Goal: Task Accomplishment & Management: Use online tool/utility

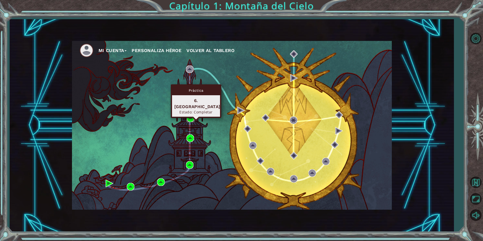
click at [191, 119] on img at bounding box center [191, 119] width 8 height 8
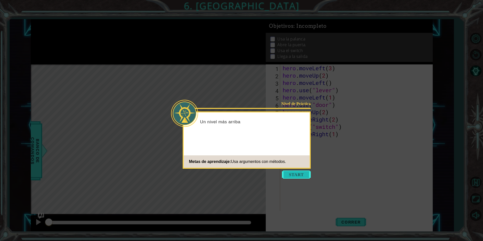
click at [304, 175] on button "Start" at bounding box center [296, 175] width 29 height 8
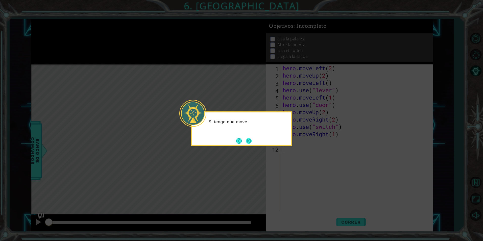
click at [248, 142] on button "Next" at bounding box center [249, 141] width 6 height 6
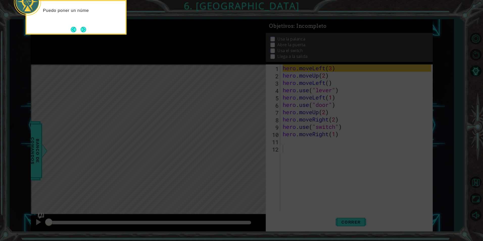
click at [225, 125] on icon at bounding box center [241, 36] width 483 height 410
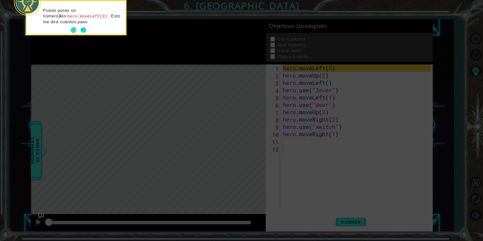
click at [84, 28] on button "Next" at bounding box center [84, 30] width 6 height 6
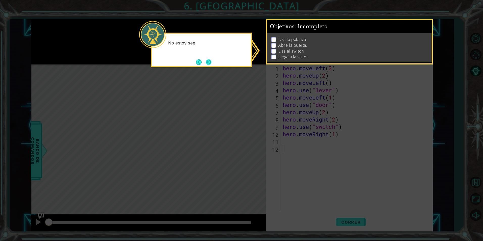
click at [209, 64] on button "Next" at bounding box center [209, 62] width 6 height 6
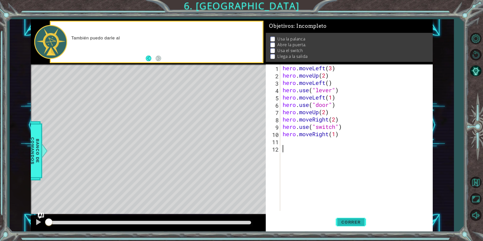
click at [355, 223] on span "Correr" at bounding box center [352, 222] width 30 height 5
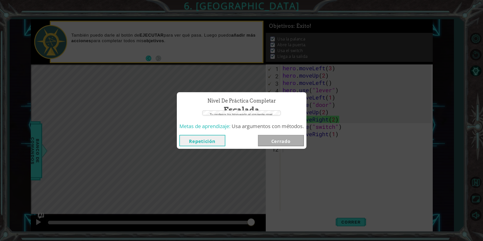
drag, startPoint x: 71, startPoint y: 220, endPoint x: 139, endPoint y: 196, distance: 72.8
click at [139, 196] on body "1 ההההההההההההההההההההההההההההההההההההההההההההההההההההההההההההההההההההההההההההה…" at bounding box center [241, 120] width 483 height 241
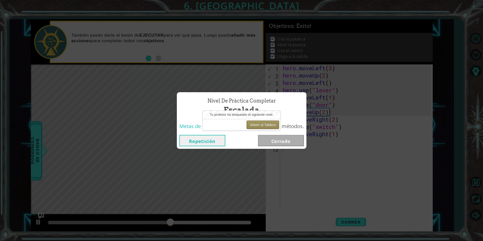
click at [253, 125] on button "Volver al Tablero" at bounding box center [263, 125] width 33 height 9
click at [210, 139] on button "Repetición" at bounding box center [203, 140] width 46 height 11
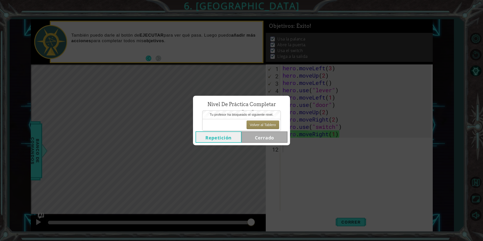
click at [477, 182] on div "Nivel de Práctica Completar Escalada Repetición Cerrado" at bounding box center [241, 120] width 483 height 241
click at [271, 124] on button "Volver al Tablero" at bounding box center [263, 125] width 33 height 9
click at [233, 136] on button "Repetición" at bounding box center [219, 136] width 46 height 11
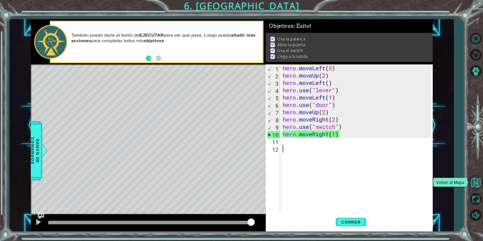
click at [473, 179] on button "Volver al Mapa" at bounding box center [476, 182] width 15 height 15
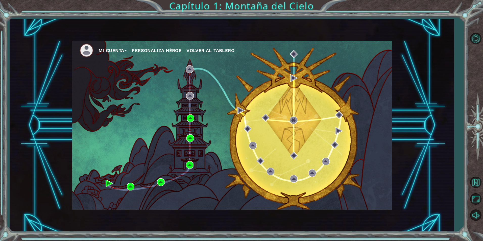
click at [175, 53] on button "Personaliza Héroe" at bounding box center [157, 51] width 50 height 8
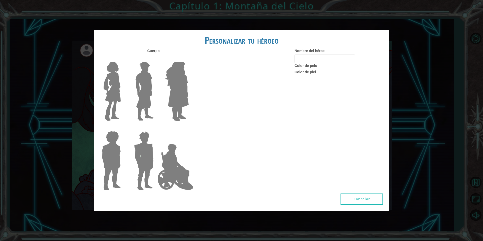
type input "Santiago"
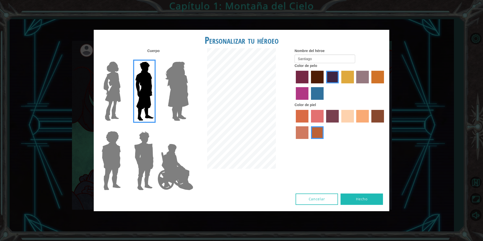
click at [175, 89] on img at bounding box center [177, 91] width 28 height 63
click at [189, 58] on input "Hero Amethyst" at bounding box center [189, 58] width 0 height 0
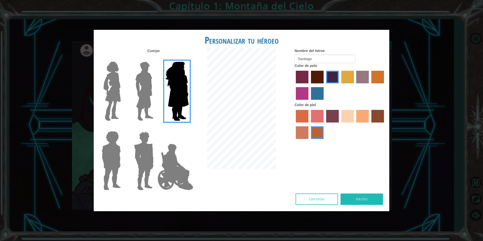
click at [140, 88] on img at bounding box center [144, 91] width 23 height 63
click at [156, 58] on input "Hero Lars" at bounding box center [156, 58] width 0 height 0
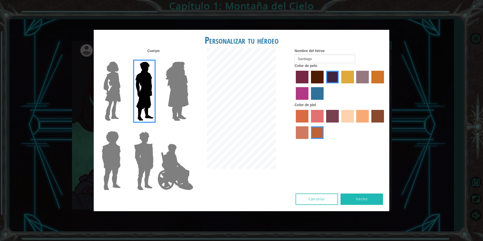
click at [111, 81] on img at bounding box center [112, 91] width 21 height 63
click at [123, 58] on input "Hero Connie" at bounding box center [123, 58] width 0 height 0
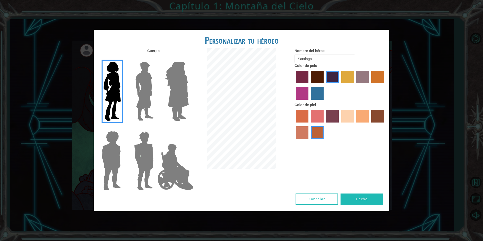
click at [119, 134] on img at bounding box center [111, 160] width 23 height 63
click at [123, 128] on input "Hero Steven" at bounding box center [123, 128] width 0 height 0
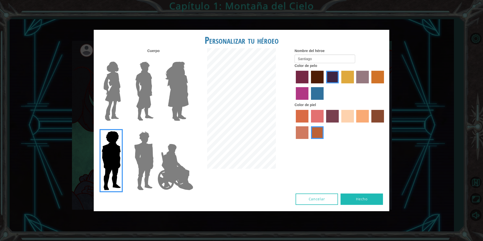
click at [141, 142] on img at bounding box center [144, 160] width 24 height 63
click at [156, 128] on input "Hero Garnet" at bounding box center [156, 128] width 0 height 0
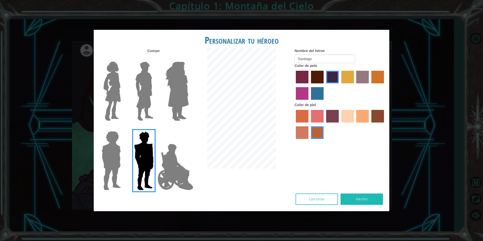
click at [141, 85] on img at bounding box center [144, 91] width 23 height 63
click at [156, 58] on input "Hero Lars" at bounding box center [156, 58] width 0 height 0
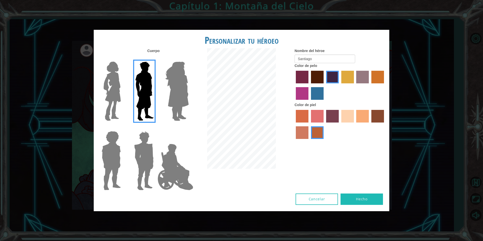
click at [364, 114] on label "tacao skin color" at bounding box center [363, 116] width 13 height 13
click at [355, 124] on input "tacao skin color" at bounding box center [355, 124] width 0 height 0
click at [350, 113] on label "sandy beach skin color" at bounding box center [348, 116] width 13 height 13
click at [340, 124] on input "sandy beach skin color" at bounding box center [340, 124] width 0 height 0
click at [367, 115] on label "tacao skin color" at bounding box center [363, 116] width 13 height 13
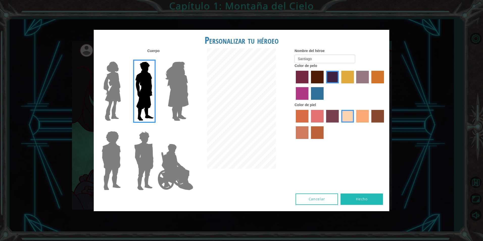
click at [355, 124] on input "tacao skin color" at bounding box center [355, 124] width 0 height 0
click at [319, 92] on label "lachmara hair color" at bounding box center [317, 93] width 13 height 13
click at [310, 102] on input "lachmara hair color" at bounding box center [310, 102] width 0 height 0
click at [335, 74] on label "hot purple hair color" at bounding box center [332, 77] width 13 height 13
click at [325, 85] on input "hot purple hair color" at bounding box center [325, 85] width 0 height 0
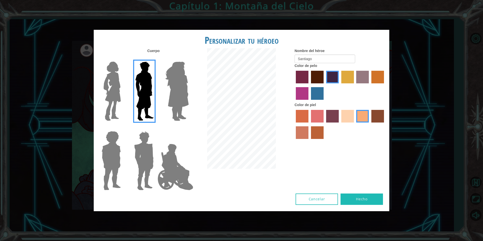
click at [350, 196] on button "Hecho" at bounding box center [362, 199] width 42 height 11
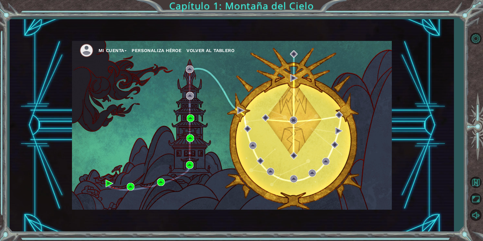
click at [104, 50] on button "Mi Cuenta" at bounding box center [113, 51] width 28 height 8
click at [479, 33] on button "Opciones del Nivel" at bounding box center [476, 38] width 15 height 15
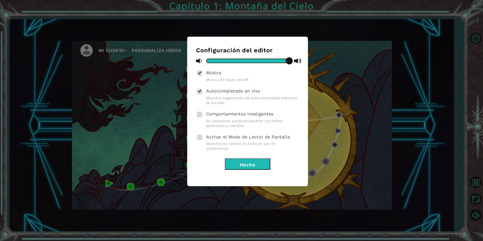
click at [199, 74] on div at bounding box center [200, 73] width 4 height 4
click at [0, 0] on input "Música" at bounding box center [0, 0] width 0 height 0
click at [249, 159] on button "Hecho" at bounding box center [248, 164] width 46 height 11
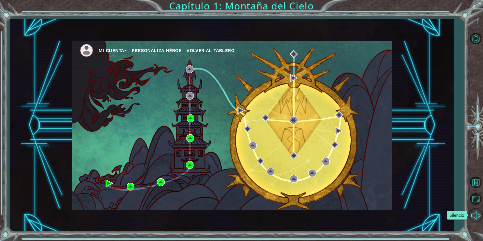
click at [478, 213] on button "Silencio" at bounding box center [476, 215] width 15 height 15
click at [210, 54] on button "Volver al Tablero" at bounding box center [211, 51] width 48 height 8
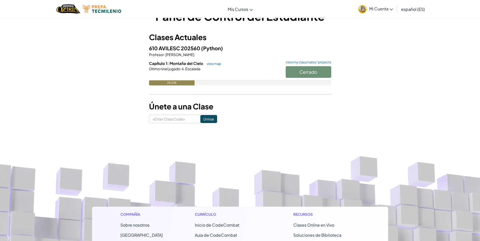
scroll to position [25, 0]
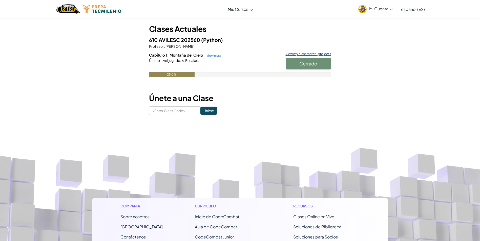
click at [302, 52] on link "view my classmates' projects" at bounding box center [307, 53] width 48 height 3
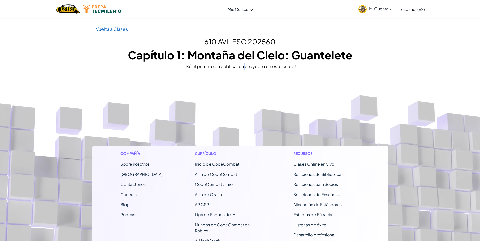
drag, startPoint x: 244, startPoint y: 70, endPoint x: 240, endPoint y: 69, distance: 4.1
click at [243, 70] on div "¡Sé el primero en publicar un proyecto en este curso!" at bounding box center [240, 66] width 288 height 7
click at [76, 31] on div "Vuelta a Clases 610 AVILESC 202560 Capítulo 1: Montaña del Cielo: Guantelete ¡S…" at bounding box center [240, 47] width 480 height 45
click at [112, 28] on link "Vuelta a Clases" at bounding box center [112, 29] width 32 height 6
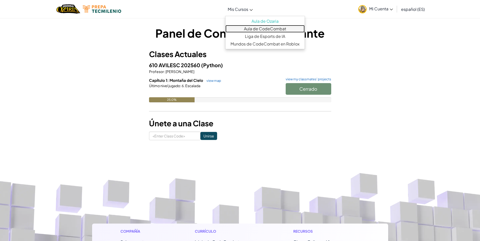
click at [269, 27] on link "Aula de CodeCombat" at bounding box center [264, 29] width 79 height 8
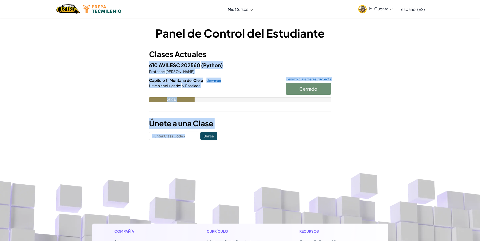
drag, startPoint x: 283, startPoint y: 112, endPoint x: 250, endPoint y: 146, distance: 47.4
click at [250, 146] on div "Panel de Control del Estudiante Clases Actuales 610 AVILESC 202560 (Python) Pro…" at bounding box center [240, 83] width 296 height 130
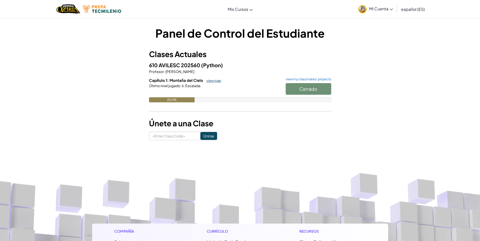
click at [209, 79] on link "view map" at bounding box center [212, 81] width 17 height 4
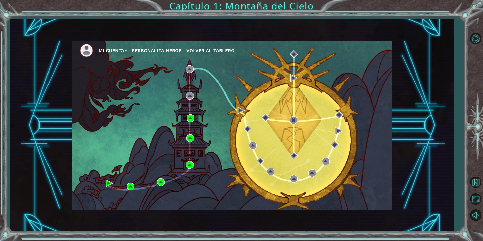
drag, startPoint x: 146, startPoint y: 89, endPoint x: 199, endPoint y: 123, distance: 62.9
click at [199, 123] on div "Mi Cuenta Personaliza Héroe Volver al Tablero" at bounding box center [232, 125] width 320 height 169
drag, startPoint x: 199, startPoint y: 123, endPoint x: 208, endPoint y: 136, distance: 15.4
click at [208, 136] on div "Mi Cuenta Personaliza Héroe Volver al Tablero" at bounding box center [232, 125] width 320 height 169
drag, startPoint x: 187, startPoint y: 55, endPoint x: 191, endPoint y: 90, distance: 34.9
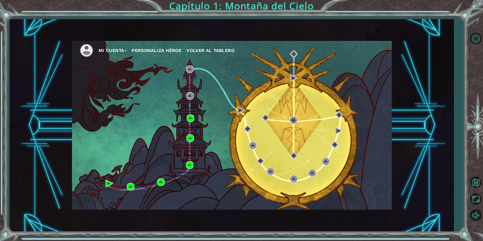
click at [191, 90] on div "Mi Cuenta Personaliza Héroe Volver al Tablero" at bounding box center [232, 125] width 320 height 169
drag, startPoint x: 191, startPoint y: 90, endPoint x: 216, endPoint y: 89, distance: 24.8
click at [216, 89] on div "Mi Cuenta Personaliza Héroe Volver al Tablero" at bounding box center [232, 125] width 320 height 169
drag, startPoint x: 260, startPoint y: 150, endPoint x: 219, endPoint y: 85, distance: 76.9
click at [219, 85] on div "Mi Cuenta Personaliza Héroe Volver al Tablero" at bounding box center [232, 125] width 320 height 169
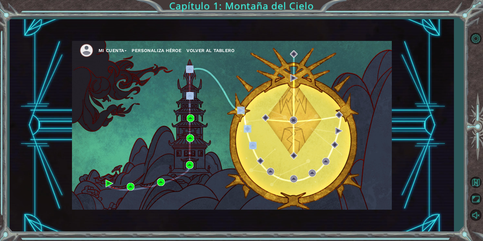
drag, startPoint x: 219, startPoint y: 85, endPoint x: 216, endPoint y: 105, distance: 19.9
click at [216, 105] on div "Mi Cuenta Personaliza Héroe Volver al Tablero" at bounding box center [232, 125] width 320 height 169
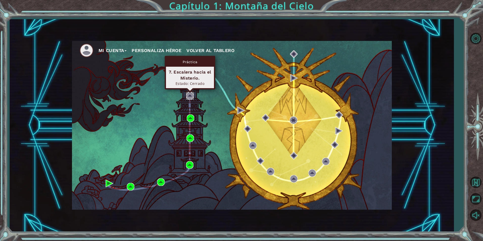
click at [191, 97] on img at bounding box center [190, 96] width 8 height 8
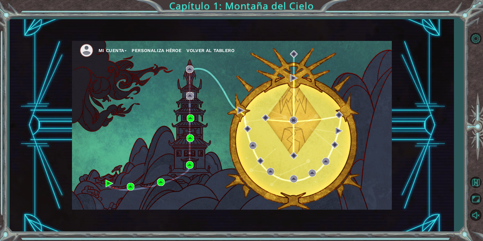
click at [191, 97] on img at bounding box center [190, 96] width 8 height 8
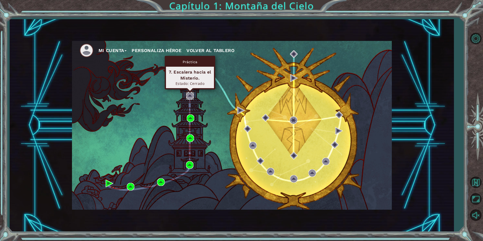
click at [193, 98] on img at bounding box center [190, 96] width 8 height 8
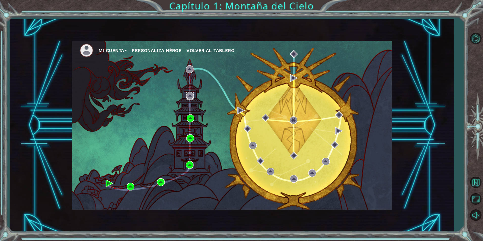
click at [193, 98] on img at bounding box center [190, 96] width 8 height 8
click at [476, 184] on button "Volver al Mapa" at bounding box center [476, 182] width 15 height 15
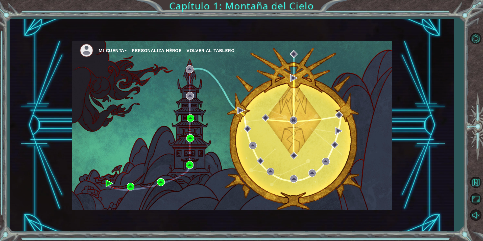
click at [476, 184] on button "Volver al Mapa" at bounding box center [476, 182] width 15 height 15
click at [186, 97] on div "Mi Cuenta Personaliza Héroe Volver al Tablero" at bounding box center [232, 125] width 320 height 169
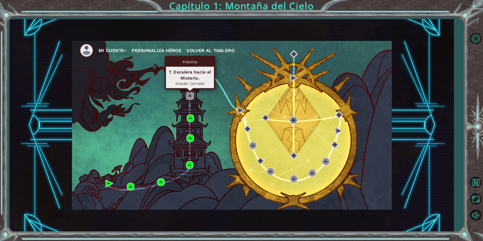
click at [189, 95] on img at bounding box center [190, 96] width 8 height 8
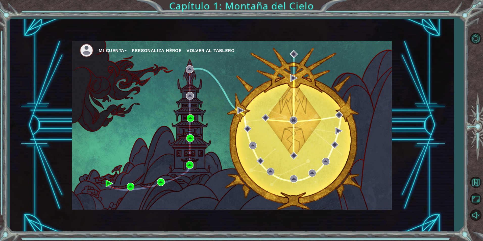
click at [221, 45] on ul "Mi Cuenta Personaliza Héroe Volver al Tablero" at bounding box center [236, 50] width 313 height 14
click at [222, 52] on span "Volver al Tablero" at bounding box center [211, 50] width 48 height 5
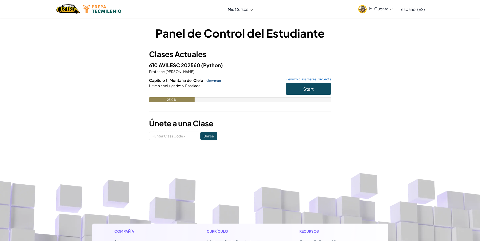
click at [211, 80] on link "view map" at bounding box center [212, 81] width 17 height 4
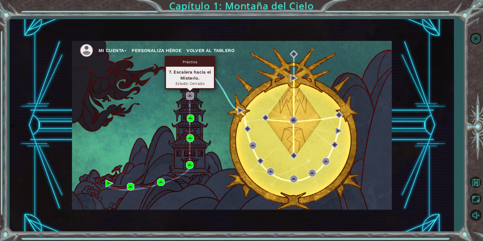
click at [191, 100] on img at bounding box center [190, 96] width 8 height 8
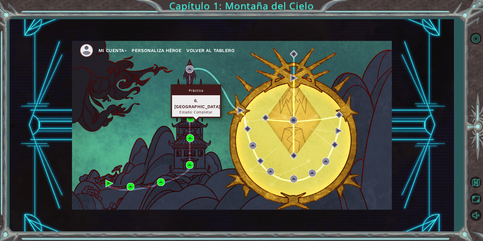
click at [192, 118] on img at bounding box center [191, 119] width 8 height 8
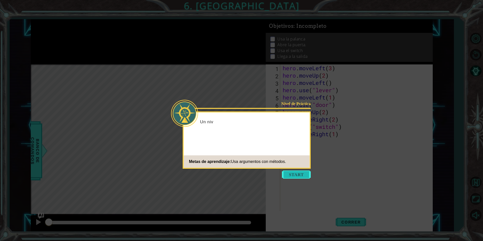
click at [296, 175] on button "Start" at bounding box center [296, 175] width 29 height 8
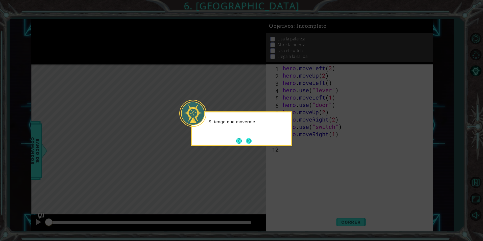
click at [252, 141] on button "Next" at bounding box center [249, 141] width 6 height 6
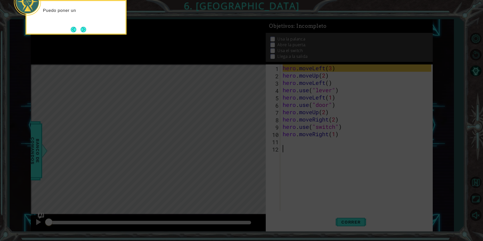
click at [72, 26] on div "Puedo poner un" at bounding box center [76, 17] width 101 height 35
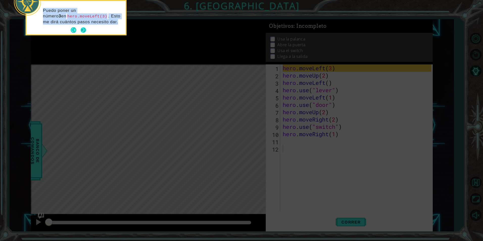
click at [84, 32] on button "Next" at bounding box center [84, 30] width 6 height 6
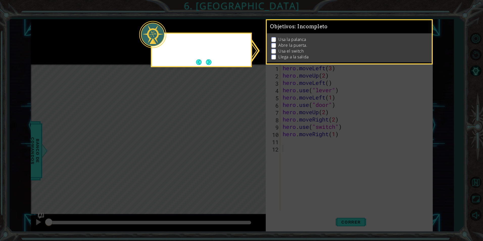
click at [129, 67] on icon at bounding box center [241, 120] width 483 height 241
click at [212, 62] on button "Next" at bounding box center [209, 62] width 6 height 6
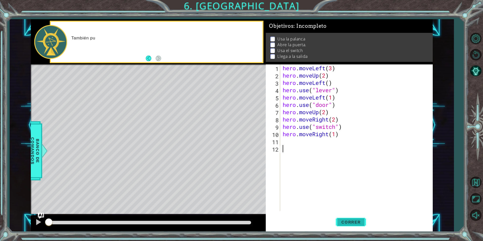
click at [359, 219] on button "Correr" at bounding box center [351, 222] width 30 height 17
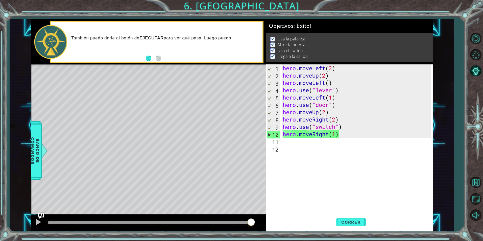
drag, startPoint x: 69, startPoint y: 223, endPoint x: 375, endPoint y: 222, distance: 306.0
click at [375, 222] on div "1 ההההההההההההההההההההההההההההההההההההההההההההההההההההההההההההההההההההההההההההה…" at bounding box center [232, 125] width 402 height 212
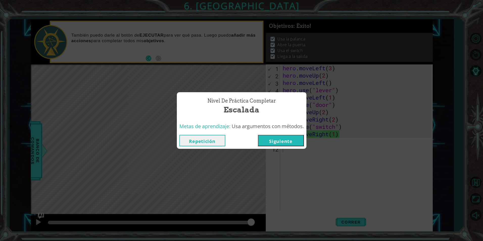
click at [284, 142] on button "Siguiente" at bounding box center [281, 140] width 46 height 11
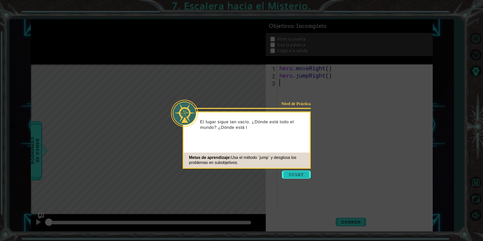
click at [295, 174] on button "Start" at bounding box center [296, 175] width 29 height 8
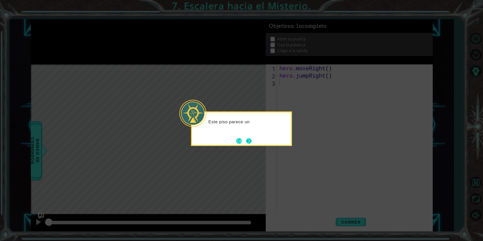
click at [252, 141] on button "Next" at bounding box center [249, 141] width 6 height 6
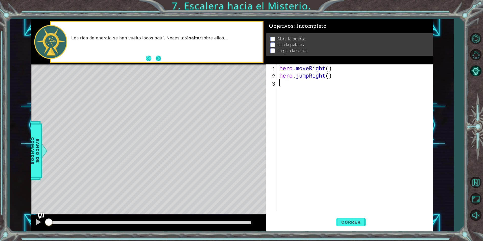
click at [157, 56] on button "Next" at bounding box center [159, 59] width 6 height 6
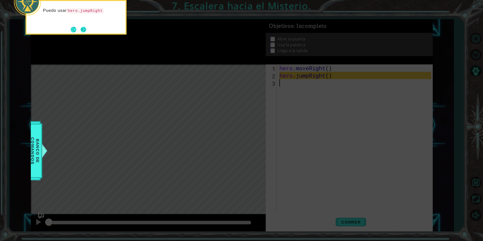
click at [82, 32] on button "Next" at bounding box center [84, 30] width 6 height 6
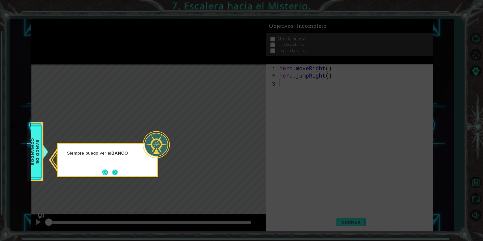
click at [117, 170] on button "Next" at bounding box center [115, 173] width 6 height 6
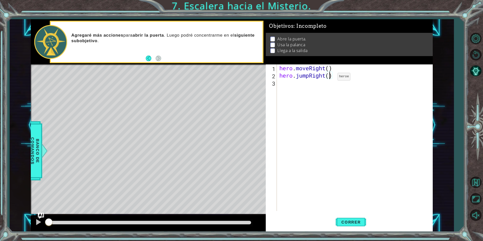
click at [330, 78] on div "hero . moveRight ( ) hero . jumpRight ( )" at bounding box center [356, 144] width 155 height 161
click at [356, 221] on span "Correr" at bounding box center [352, 222] width 30 height 5
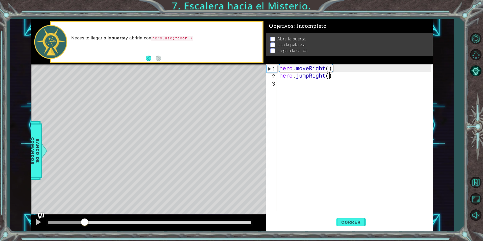
drag, startPoint x: 55, startPoint y: 221, endPoint x: 51, endPoint y: 223, distance: 4.4
click at [80, 223] on div at bounding box center [84, 222] width 9 height 9
click at [327, 77] on div "hero . moveRight ( ) hero . jumpRight ( )" at bounding box center [356, 144] width 155 height 161
click at [329, 78] on div "hero . moveRight ( ) hero . jumpRight ( )" at bounding box center [356, 144] width 155 height 161
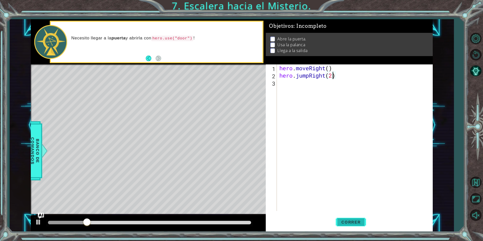
click at [352, 220] on span "Correr" at bounding box center [352, 222] width 30 height 5
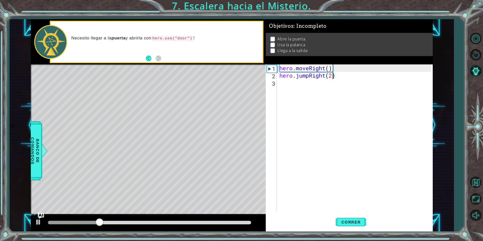
type textarea "hero.jumpRight()"
click at [297, 85] on div "hero . moveRight ( ) hero . jumpRight ( )" at bounding box center [356, 144] width 155 height 161
type textarea "r"
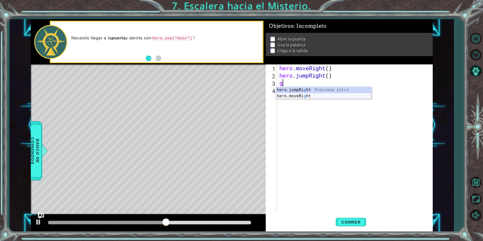
click at [305, 97] on div "hero.jumpRi g ht Presiona intro hero.moveRi g ht Presiona intro" at bounding box center [324, 99] width 96 height 24
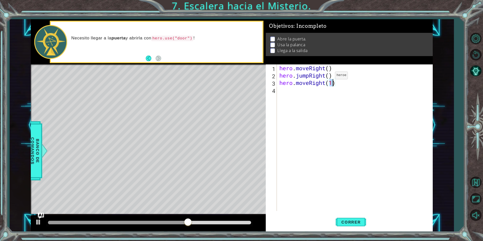
click at [328, 77] on div "hero . moveRight ( ) hero . jumpRight ( ) hero . moveRight ( 1 )" at bounding box center [356, 144] width 155 height 161
click at [329, 77] on div "hero . moveRight ( ) hero . jumpRight ( ) hero . moveRight ( 1 )" at bounding box center [356, 144] width 155 height 161
click at [330, 69] on div "hero . moveRight ( ) hero . jumpRight ( 1 ) hero . moveRight ( 1 )" at bounding box center [356, 144] width 155 height 161
type textarea "hero.moveRight(1)"
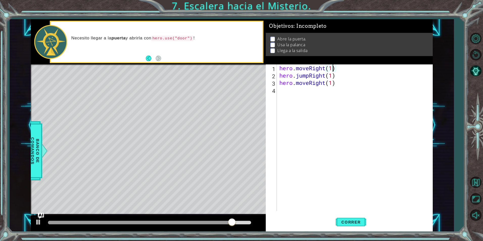
click at [293, 95] on div "hero . moveRight ( 1 ) hero . jumpRight ( 1 ) hero . moveRight ( 1 )" at bounding box center [356, 144] width 155 height 161
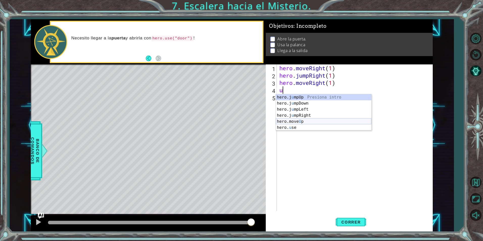
click at [302, 120] on div "hero.j u mpUp Presiona intro hero.j u mpDown Presiona intro hero.j u mpLeft Pre…" at bounding box center [324, 118] width 96 height 49
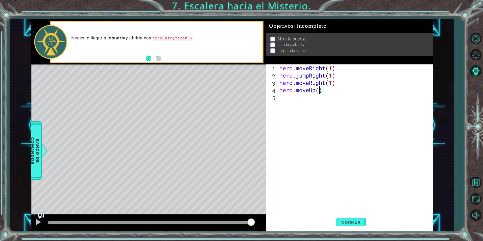
scroll to position [0, 2]
type textarea "hero.moveUp(4)"
click at [341, 220] on span "Correr" at bounding box center [352, 222] width 30 height 5
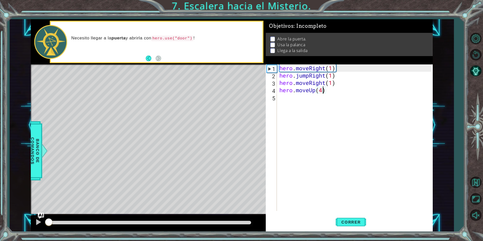
drag, startPoint x: 58, startPoint y: 220, endPoint x: 27, endPoint y: 207, distance: 33.1
click at [13, 211] on div "1 ההההההההההההההההההההההההההההההההההההההההההההההההההההההההההההההההההההההההההההה…" at bounding box center [232, 125] width 445 height 212
drag, startPoint x: 325, startPoint y: 91, endPoint x: 280, endPoint y: 92, distance: 44.5
click at [280, 92] on div "hero . moveRight ( 1 ) hero . jumpRight ( 1 ) hero . moveRight ( 1 ) hero . mov…" at bounding box center [356, 144] width 155 height 161
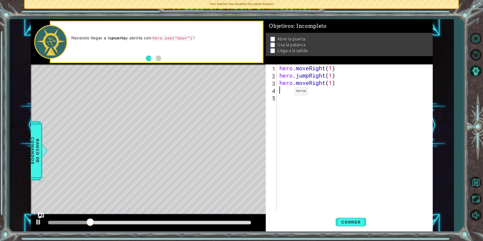
scroll to position [0, 0]
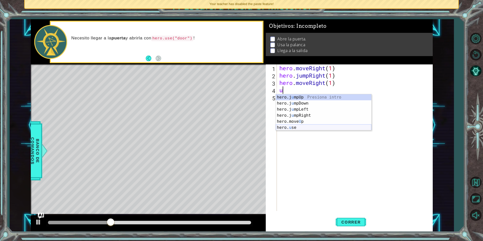
click at [297, 127] on div "hero.j u mpUp Presiona intro hero.j u mpDown Presiona intro hero.j u mpLeft Pre…" at bounding box center [324, 118] width 96 height 49
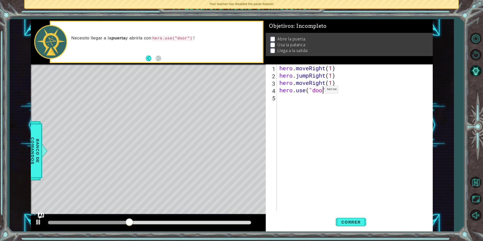
type textarea "hero.use("door")"
click at [307, 96] on div "hero . moveRight ( 1 ) hero . jumpRight ( 1 ) hero . moveRight ( 1 ) hero . use…" at bounding box center [356, 144] width 155 height 161
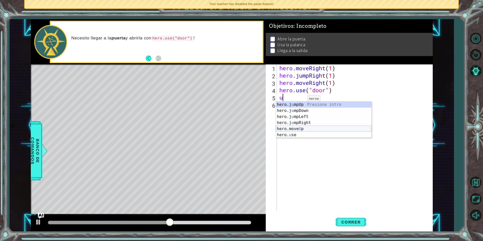
click at [296, 127] on div "hero.j u mpUp Presiona intro hero.j u mpDown Presiona intro hero.j u mpLeft Pre…" at bounding box center [324, 126] width 96 height 49
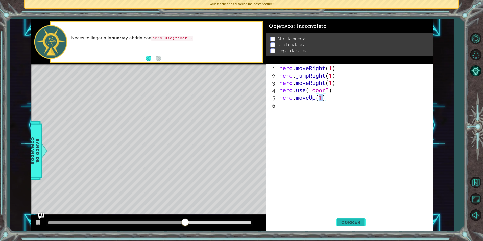
click at [351, 221] on span "Correr" at bounding box center [352, 222] width 30 height 5
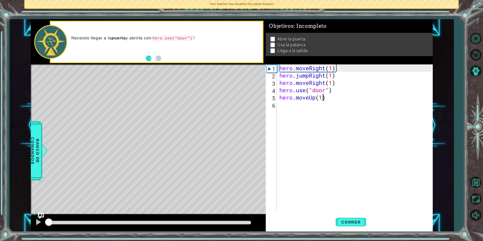
drag, startPoint x: 59, startPoint y: 222, endPoint x: 25, endPoint y: 224, distance: 33.5
click at [25, 224] on div "1 ההההההההההההההההההההההההההההההההההההההההההההההההההההההההההההההההההההההההההההה…" at bounding box center [232, 125] width 445 height 212
drag, startPoint x: 333, startPoint y: 94, endPoint x: 278, endPoint y: 91, distance: 55.2
click at [278, 91] on div "hero.moveUp(1) 1 2 3 4 5 6 hero . moveRight ( 1 ) hero . jumpRight ( 1 ) hero .…" at bounding box center [348, 137] width 165 height 147
type textarea "hero.use("door")"
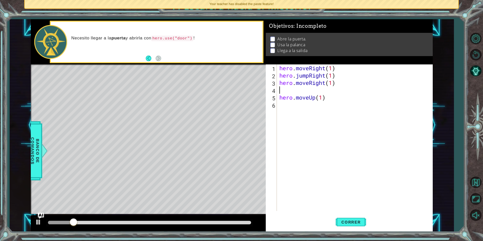
type textarea "hero.moveRight(1)"
click at [282, 99] on div "hero . moveRight ( 1 ) hero . jumpRight ( 1 ) hero . moveRight ( 1 ) hero . mov…" at bounding box center [356, 144] width 155 height 161
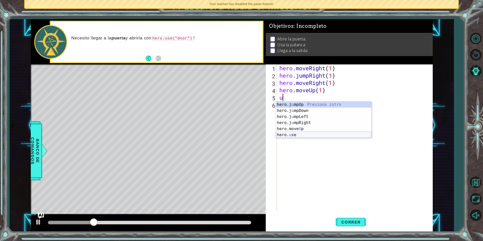
click at [291, 136] on div "hero.j u mpUp Presiona intro hero.j u mpDown Presiona intro hero.j u mpLeft Pre…" at bounding box center [324, 126] width 96 height 49
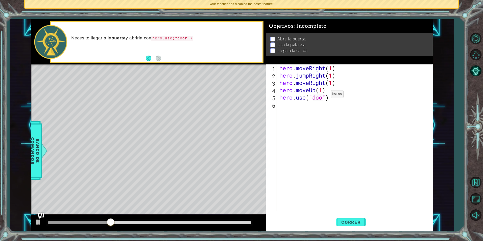
type textarea "hero.use("door")"
click at [290, 109] on div "hero . moveRight ( 1 ) hero . jumpRight ( 1 ) hero . moveRight ( 1 ) hero . mov…" at bounding box center [356, 144] width 155 height 161
click at [302, 106] on div "hero . moveRight ( 1 ) hero . jumpRight ( 1 ) hero . moveRight ( 1 ) hero . mov…" at bounding box center [356, 144] width 155 height 161
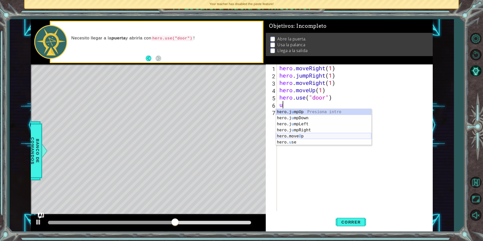
click at [303, 137] on div "hero.j u mpUp Presiona intro hero.j u mpDown Presiona intro hero.j u mpLeft Pre…" at bounding box center [324, 133] width 96 height 49
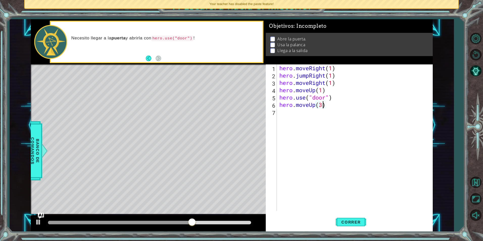
scroll to position [0, 2]
click at [347, 222] on span "Correr" at bounding box center [352, 222] width 30 height 5
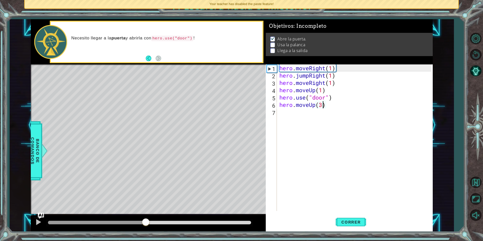
drag, startPoint x: 58, startPoint y: 222, endPoint x: 146, endPoint y: 215, distance: 87.8
click at [146, 215] on div "methods hero moveDown(steps) moveUp(steps) moveLeft(steps) moveRight(steps) use…" at bounding box center [232, 125] width 402 height 212
drag, startPoint x: 154, startPoint y: 223, endPoint x: 110, endPoint y: 217, distance: 44.3
click at [110, 217] on div at bounding box center [148, 223] width 235 height 16
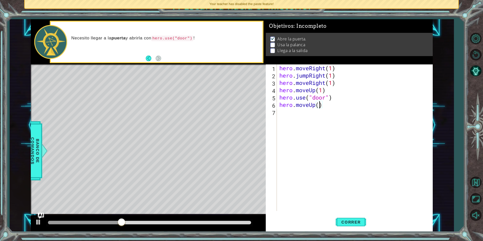
type textarea "hero.moveUp(2)"
click at [282, 116] on div "hero . moveRight ( 1 ) hero . jumpRight ( 1 ) hero . moveRight ( 1 ) hero . mov…" at bounding box center [356, 144] width 155 height 161
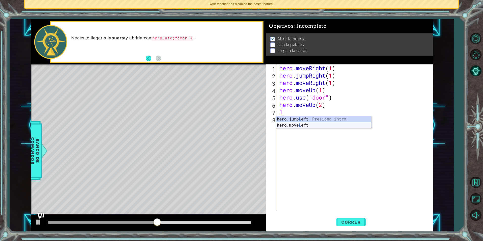
click at [300, 125] on div "hero.jump L eft Presiona intro hero.move L eft Presiona intro" at bounding box center [324, 128] width 96 height 24
type textarea "hero.moveLeft(1)"
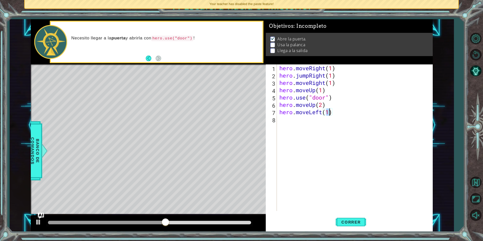
click at [299, 126] on div "hero . moveRight ( 1 ) hero . jumpRight ( 1 ) hero . moveRight ( 1 ) hero . mov…" at bounding box center [356, 144] width 155 height 161
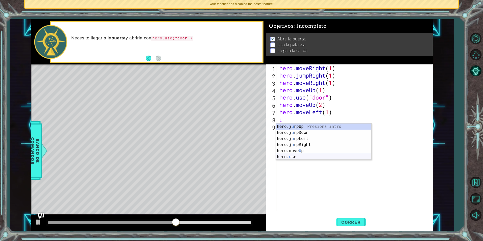
click at [298, 156] on div "hero.j u mpUp Presiona intro hero.j u mpDown Presiona intro hero.j u mpLeft Pre…" at bounding box center [324, 148] width 96 height 49
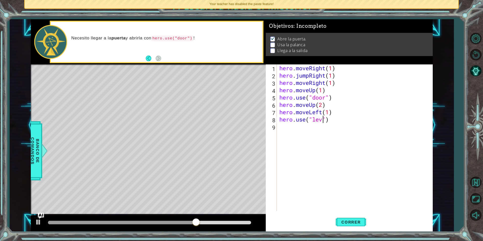
scroll to position [0, 2]
type textarea "hero.use("lever")"
click at [285, 125] on div "hero . moveRight ( 1 ) hero . jumpRight ( 1 ) hero . moveRight ( 1 ) hero . mov…" at bounding box center [356, 144] width 155 height 161
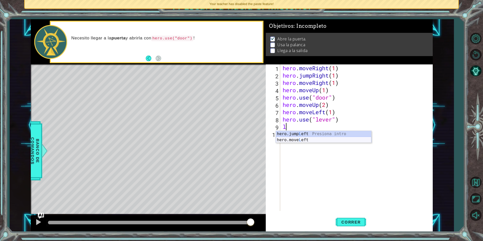
click at [304, 139] on div "hero.jump L eft Presiona intro hero.move L eft Presiona intro" at bounding box center [324, 143] width 96 height 24
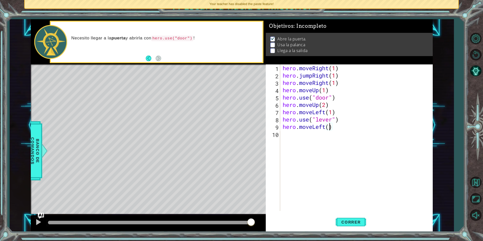
type textarea "hero.moveLeft(2)"
click at [287, 140] on div "hero . moveRight ( 1 ) hero . jumpRight ( 1 ) hero . moveRight ( 1 ) hero . mov…" at bounding box center [358, 144] width 152 height 161
type textarea "u"
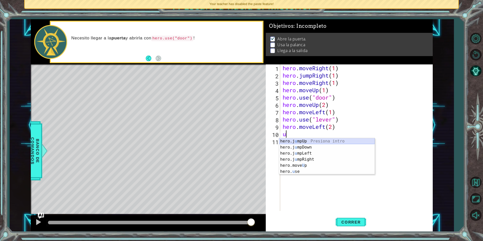
click at [294, 141] on div "hero.j u mpUp Presiona intro hero.j u mpDown Presiona intro hero.j u mpLeft Pre…" at bounding box center [327, 162] width 96 height 49
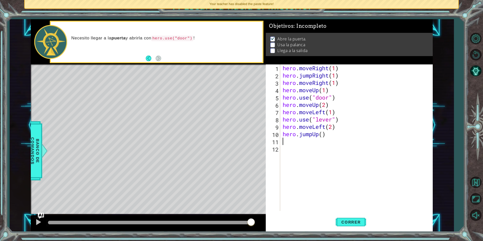
click at [289, 145] on div "hero . moveRight ( 1 ) hero . jumpRight ( 1 ) hero . moveRight ( 1 ) hero . mov…" at bounding box center [358, 144] width 152 height 161
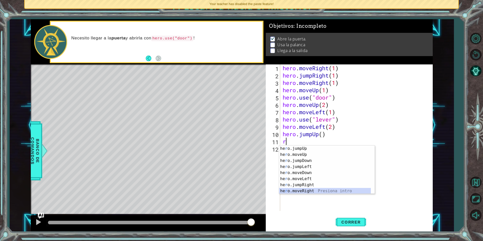
click at [313, 193] on div "he r o.jumpUp Presiona intro he r o.moveUp Presiona intro he r o.jumpDown Presi…" at bounding box center [325, 176] width 92 height 61
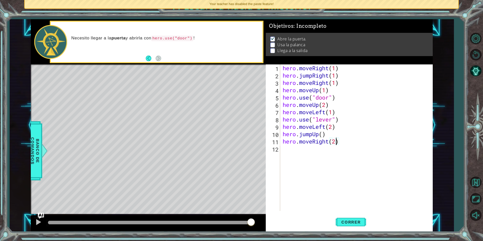
scroll to position [0, 2]
type textarea "hero.moveRight(2)"
click at [349, 222] on span "Correr" at bounding box center [352, 222] width 30 height 5
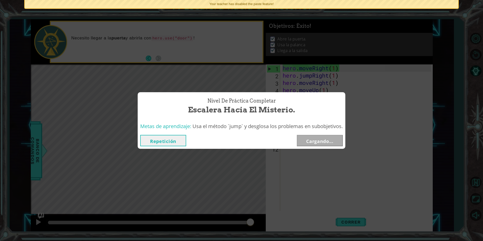
drag, startPoint x: 64, startPoint y: 222, endPoint x: 294, endPoint y: 214, distance: 230.0
click at [294, 214] on body "1 ההההההההההההההההההההההההההההההההההההההההההההההההההההההההההההההההההההההההההההה…" at bounding box center [241, 120] width 483 height 241
click at [320, 142] on button "Siguiente" at bounding box center [320, 140] width 46 height 11
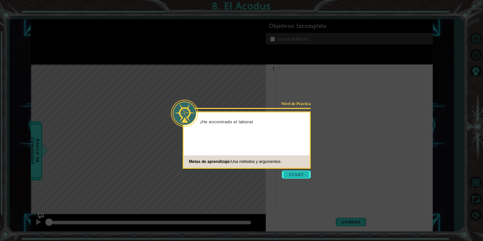
click at [303, 175] on button "Start" at bounding box center [296, 175] width 29 height 8
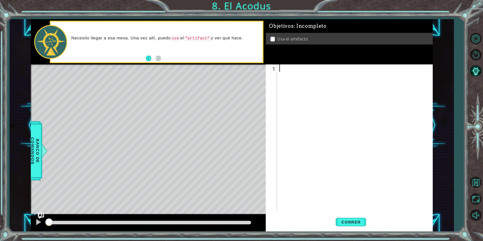
click at [303, 170] on div at bounding box center [356, 144] width 155 height 161
click at [329, 61] on div "Objetivos : Incompleto Usa el artefacto." at bounding box center [349, 41] width 167 height 45
click at [284, 71] on div at bounding box center [356, 144] width 155 height 161
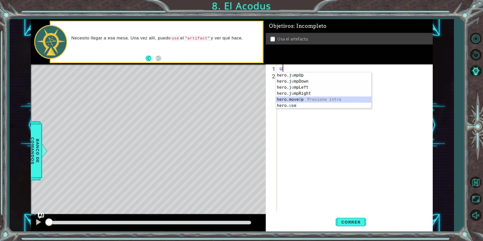
click at [299, 97] on div "hero.j u mpUp Presiona intro hero.j u mpDown Presiona intro hero.j u mpLeft Pre…" at bounding box center [324, 96] width 96 height 49
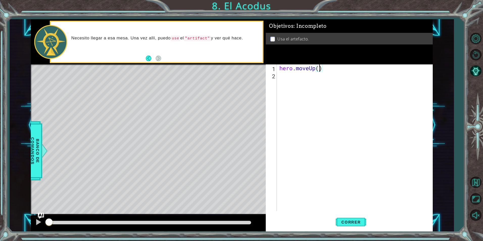
type textarea "hero.moveUp(2)"
click at [293, 80] on div "hero . moveUp ( 2 )" at bounding box center [356, 144] width 155 height 161
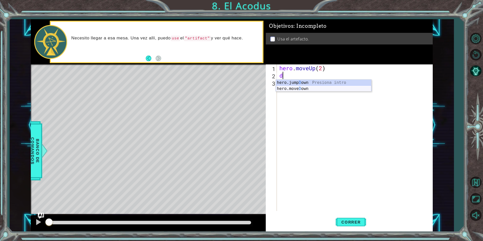
click at [302, 89] on div "hero.jump D own Presiona intro hero.move D own Presiona intro" at bounding box center [324, 92] width 96 height 24
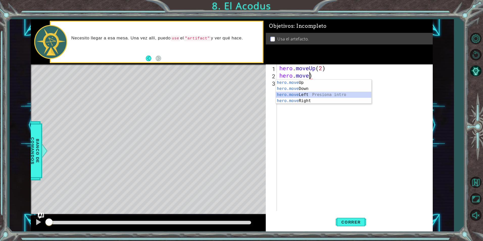
click at [308, 94] on div "hero.move Up Presiona intro hero.move Down Presiona intro hero.move Left Presio…" at bounding box center [324, 98] width 96 height 36
type textarea "hero.moveLeft(1)"
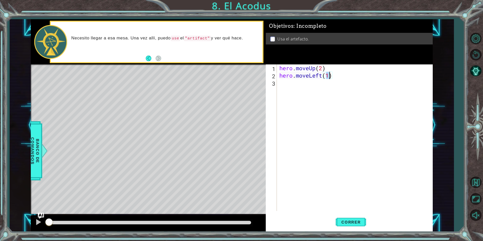
click at [301, 94] on div "hero . moveUp ( 2 ) hero . moveLeft ( 1 )" at bounding box center [356, 144] width 155 height 161
click at [307, 96] on div "hero.jump D own Presiona intro hero.move D own Presiona intro" at bounding box center [324, 99] width 96 height 24
type textarea "hero.moveDown(2)"
click at [308, 94] on div "hero . moveUp ( 2 ) hero . moveLeft ( 1 ) hero . moveDown ( 2 )" at bounding box center [356, 144] width 155 height 161
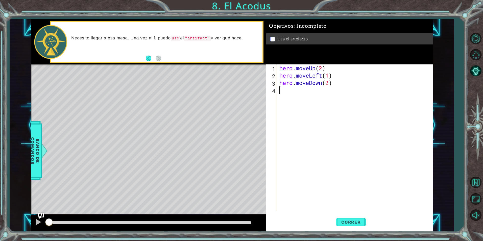
scroll to position [0, 0]
type textarea "j"
click at [309, 109] on div "hero. j umpUp Presiona intro hero. j umpDown Presiona intro hero. j umpLeft Pre…" at bounding box center [324, 112] width 96 height 36
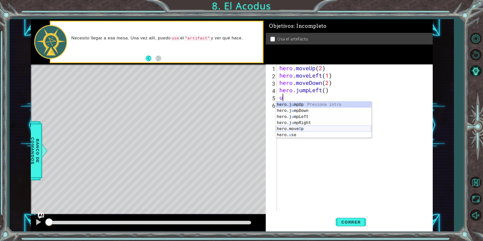
click at [298, 129] on div "hero.j u mpUp Presiona intro hero.j u mpDown Presiona intro hero.j u mpLeft Pre…" at bounding box center [324, 126] width 96 height 49
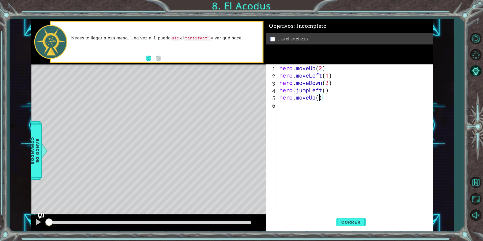
type textarea "hero.moveUp(2)"
click at [296, 109] on div "hero . moveUp ( 2 ) hero . moveLeft ( 1 ) hero . moveDown ( 2 ) hero . jumpLeft…" at bounding box center [356, 144] width 155 height 161
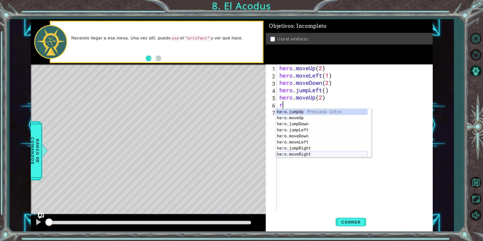
click at [314, 153] on div "he r o.jumpUp Presiona intro he r o.moveUp Presiona intro he r o.jumpDown Presi…" at bounding box center [322, 139] width 92 height 61
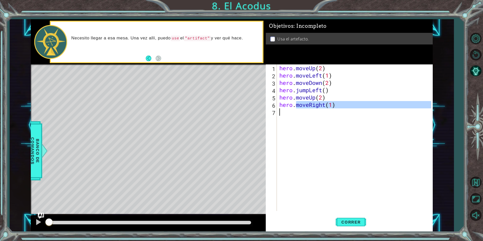
click at [295, 117] on div "hero . moveUp ( 2 ) hero . moveLeft ( 1 ) hero . moveDown ( 2 ) hero . jumpLeft…" at bounding box center [356, 144] width 155 height 161
type textarea "hero.moveRight(1)"
click at [295, 117] on div "hero . moveUp ( 2 ) hero . moveLeft ( 1 ) hero . moveDown ( 2 ) hero . jumpLeft…" at bounding box center [356, 144] width 155 height 161
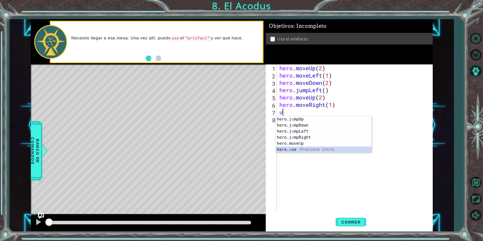
click at [303, 149] on div "hero.j u mpUp Presiona intro hero.j u mpDown Presiona intro hero.j u mpLeft Pre…" at bounding box center [324, 140] width 96 height 49
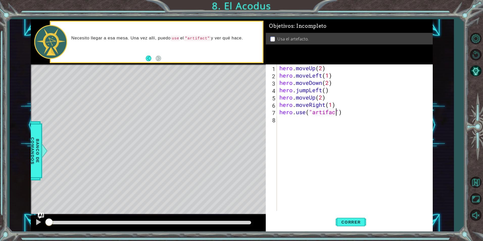
type textarea "hero.use("artifact")"
click at [357, 220] on span "Correr" at bounding box center [352, 222] width 30 height 5
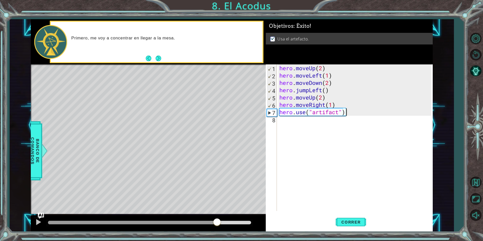
click at [218, 213] on div "methods hero moveDown(steps) moveUp(steps) moveLeft(steps) moveRight(steps) use…" at bounding box center [232, 125] width 402 height 212
click at [158, 60] on button "Next" at bounding box center [159, 59] width 6 height 6
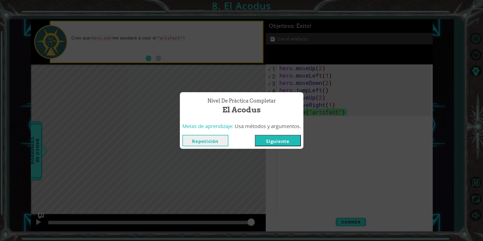
click at [278, 141] on button "Siguiente" at bounding box center [278, 140] width 46 height 11
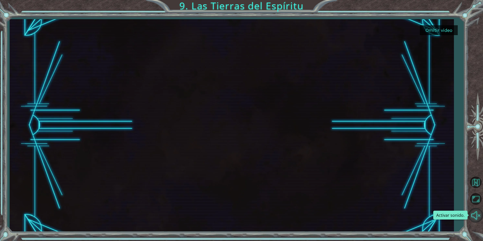
click at [477, 219] on button "Activar sonido." at bounding box center [476, 215] width 15 height 15
click at [478, 216] on button "Silencio" at bounding box center [476, 215] width 15 height 15
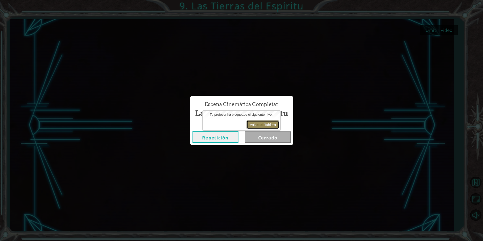
click at [268, 124] on button "Volver al Tablero" at bounding box center [263, 125] width 33 height 9
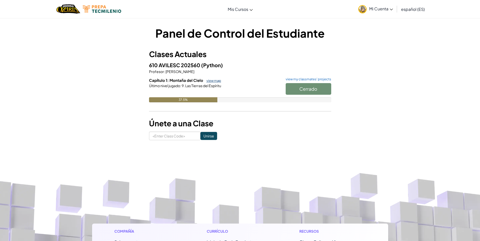
click at [212, 80] on link "view map" at bounding box center [212, 81] width 17 height 4
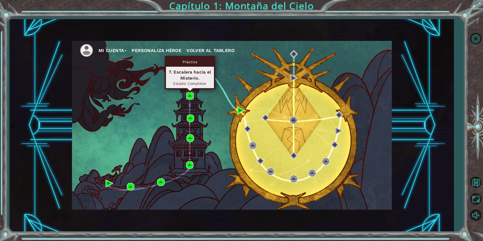
click at [193, 98] on img at bounding box center [190, 96] width 8 height 8
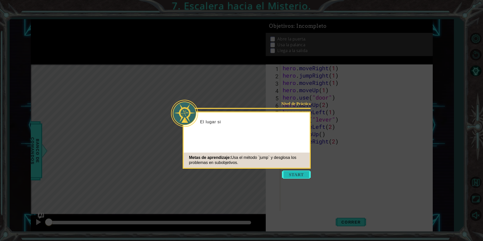
click at [298, 177] on button "Start" at bounding box center [296, 175] width 29 height 8
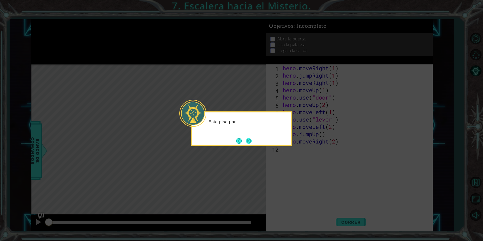
click at [250, 139] on button "Next" at bounding box center [249, 141] width 6 height 6
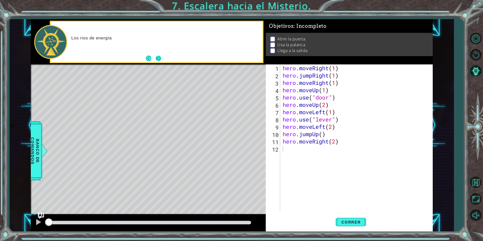
click at [157, 58] on button "Next" at bounding box center [159, 59] width 6 height 6
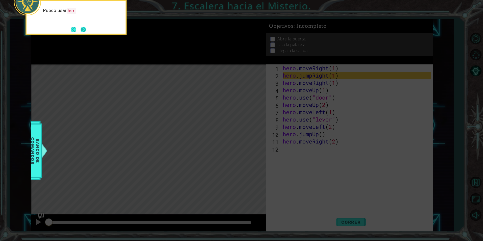
click at [86, 29] on button "Next" at bounding box center [84, 30] width 6 height 6
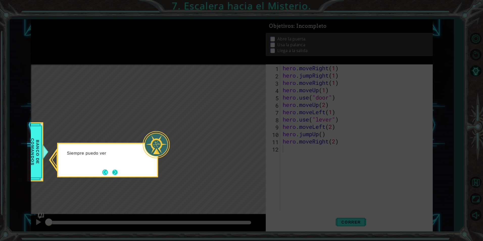
click at [115, 171] on button "Next" at bounding box center [115, 173] width 6 height 6
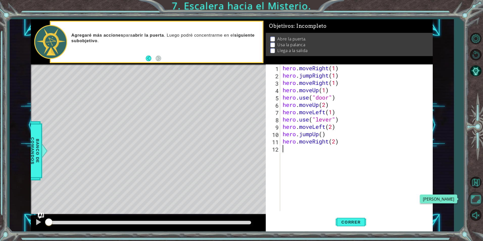
click at [478, 200] on button "Maximizar Navegador" at bounding box center [476, 199] width 15 height 15
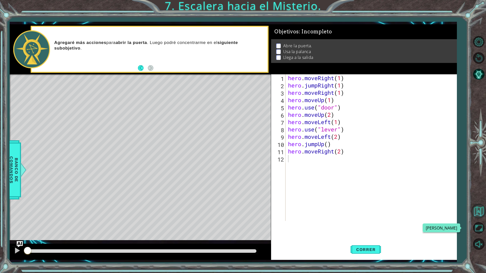
drag, startPoint x: 480, startPoint y: 234, endPoint x: 479, endPoint y: 215, distance: 18.7
click at [479, 234] on button "Maximizar Navegador" at bounding box center [478, 227] width 15 height 15
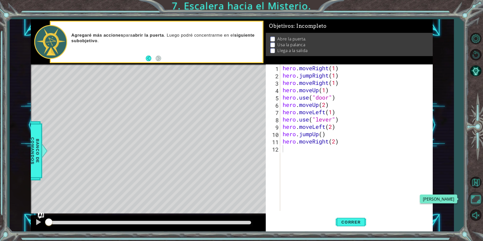
click at [476, 200] on button "Maximizar Navegador" at bounding box center [476, 199] width 15 height 15
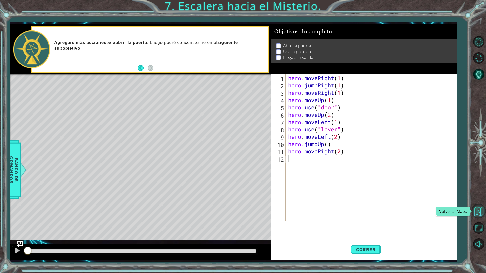
click at [479, 208] on button "Volver al Mapa" at bounding box center [478, 211] width 15 height 15
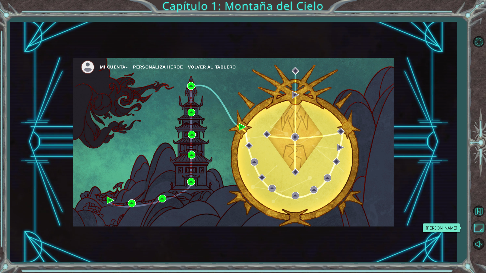
click at [479, 229] on button "Maximizar Navegador" at bounding box center [478, 227] width 15 height 15
